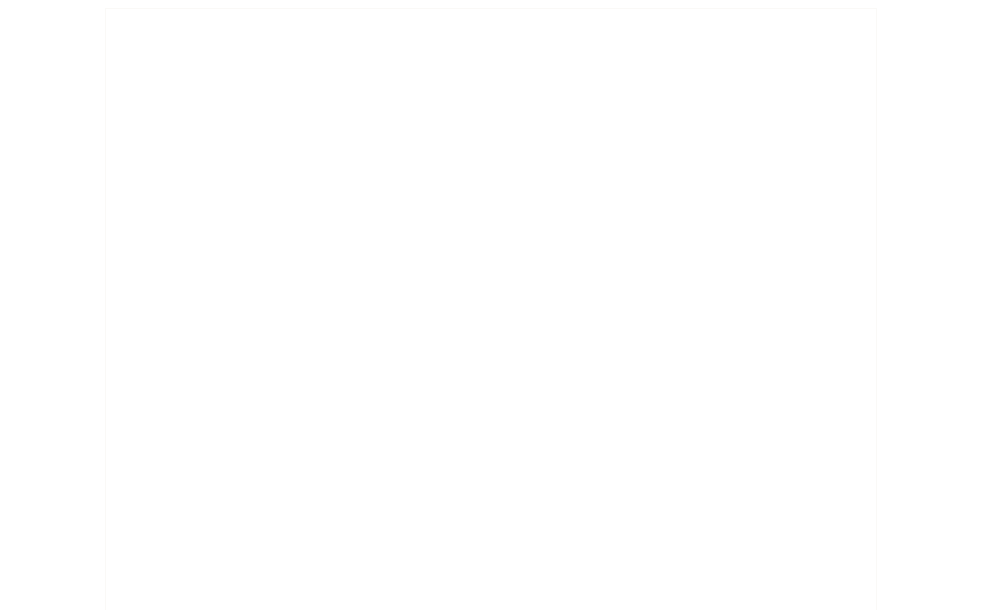
scroll to position [1, 1]
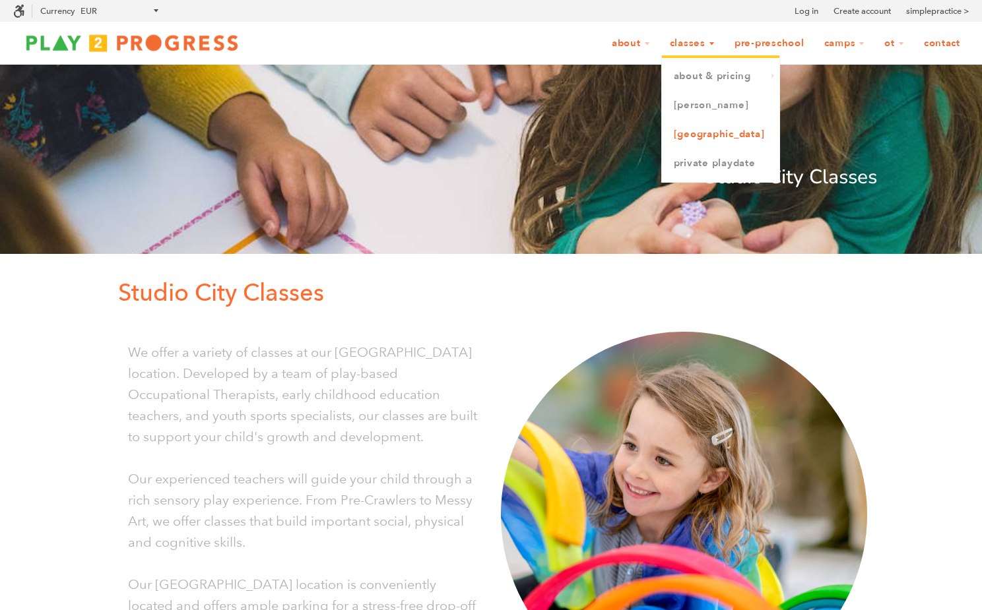
click at [701, 136] on link "[GEOGRAPHIC_DATA]" at bounding box center [720, 134] width 117 height 29
click at [688, 108] on link "[PERSON_NAME]" at bounding box center [720, 105] width 117 height 29
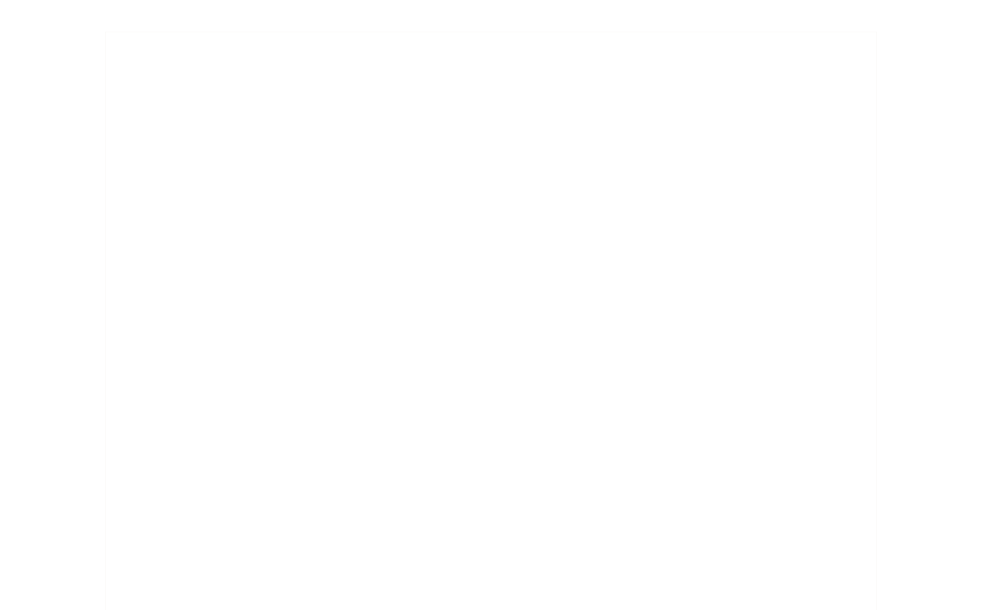
scroll to position [1031, 0]
